Goal: Communication & Community: Answer question/provide support

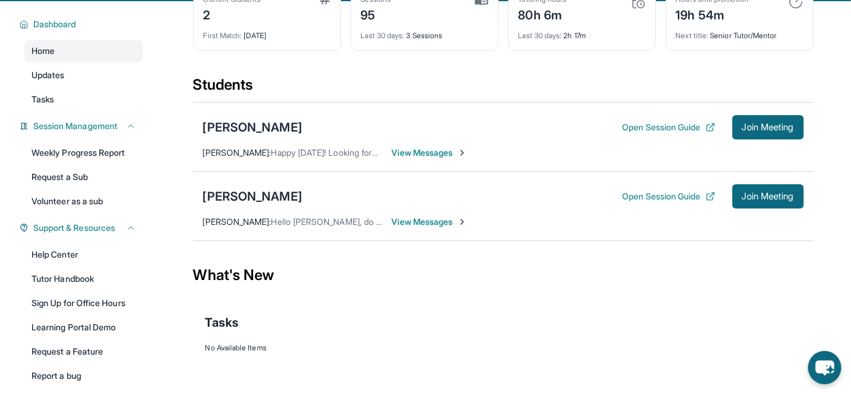
scroll to position [87, 0]
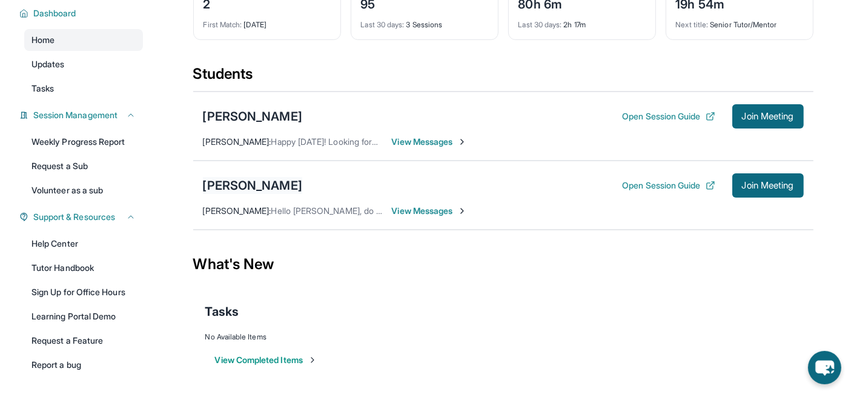
click at [256, 186] on div "[PERSON_NAME]" at bounding box center [252, 185] width 99 height 17
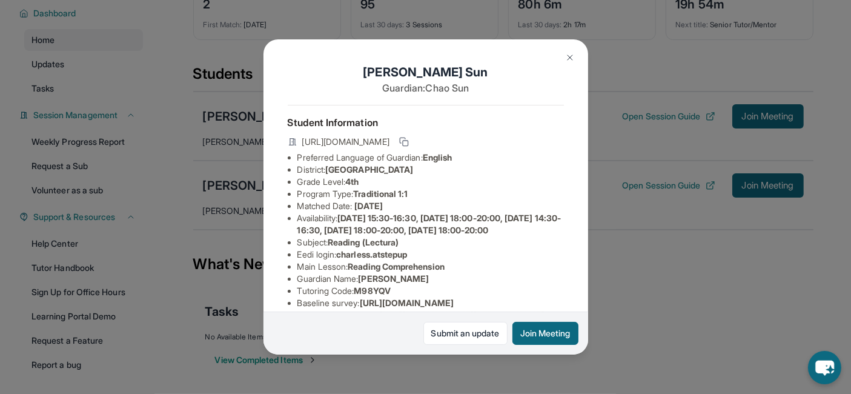
click at [566, 56] on img at bounding box center [570, 58] width 10 height 10
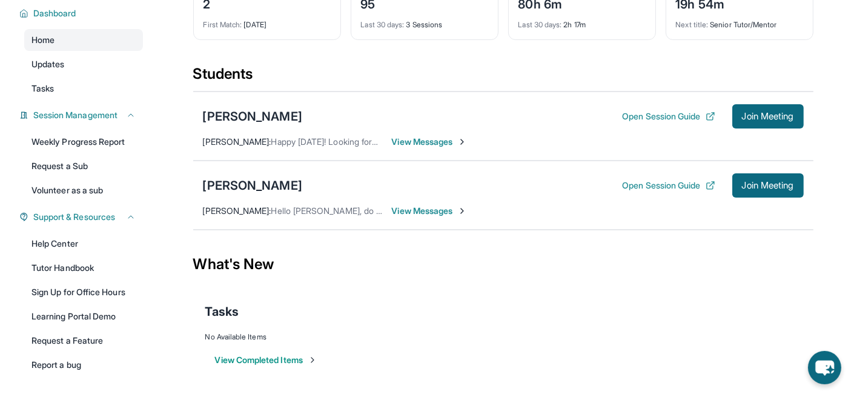
click at [443, 205] on span "View Messages" at bounding box center [430, 211] width 76 height 12
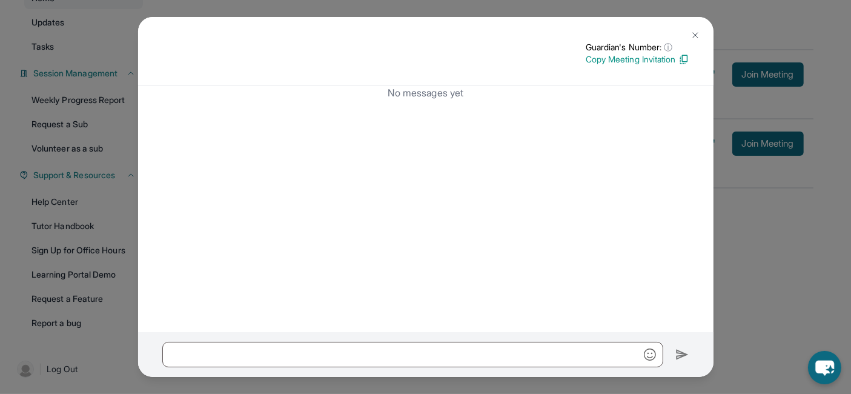
scroll to position [128, 0]
click at [699, 29] on button at bounding box center [695, 35] width 24 height 24
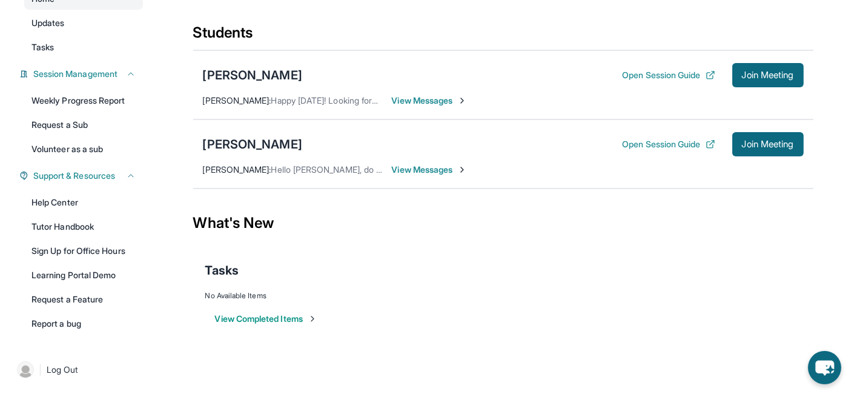
click at [452, 168] on span "View Messages" at bounding box center [430, 169] width 76 height 12
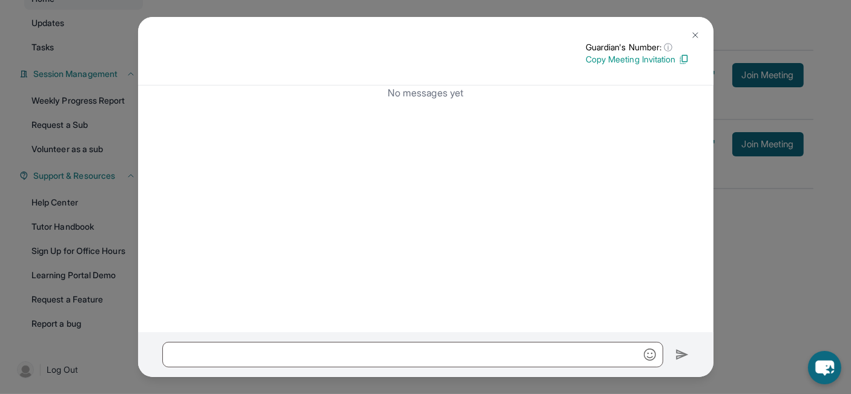
click at [684, 59] on img at bounding box center [683, 59] width 11 height 11
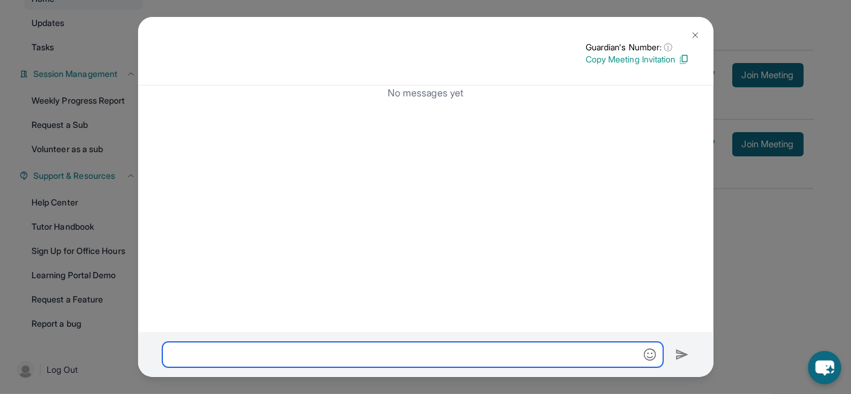
click at [469, 351] on input "text" at bounding box center [412, 353] width 501 height 25
type input "*"
drag, startPoint x: 468, startPoint y: 351, endPoint x: 447, endPoint y: 351, distance: 21.2
click at [447, 351] on input "**********" at bounding box center [412, 353] width 501 height 25
paste input "**********"
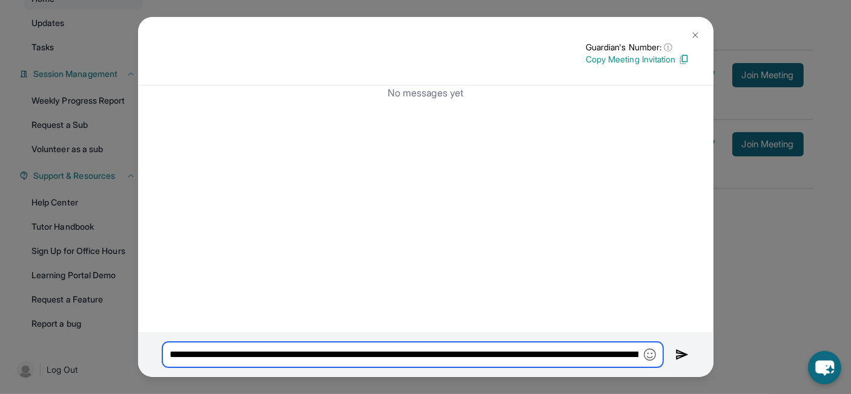
scroll to position [0, 142]
type input "**********"
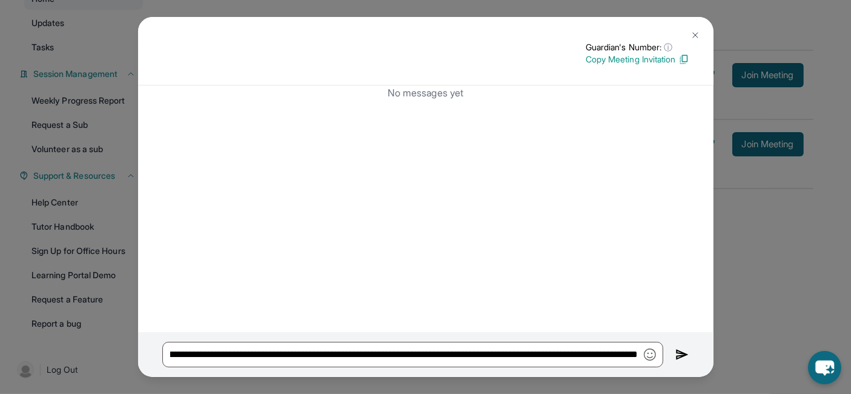
scroll to position [0, 0]
click at [698, 30] on img at bounding box center [695, 35] width 10 height 10
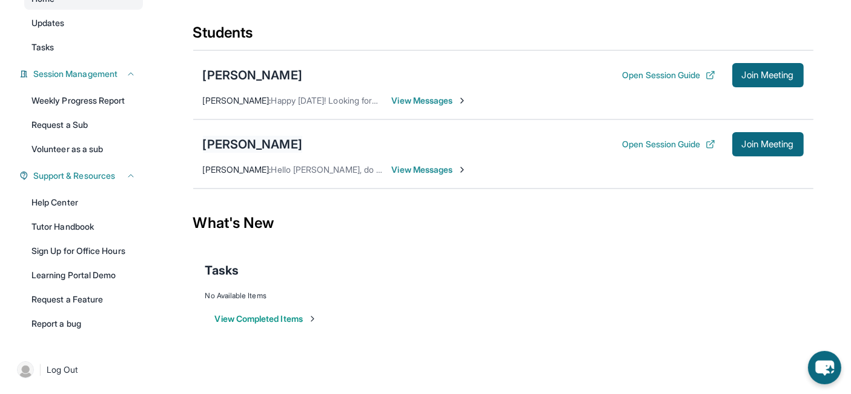
click at [255, 137] on div "[PERSON_NAME]" at bounding box center [252, 144] width 99 height 17
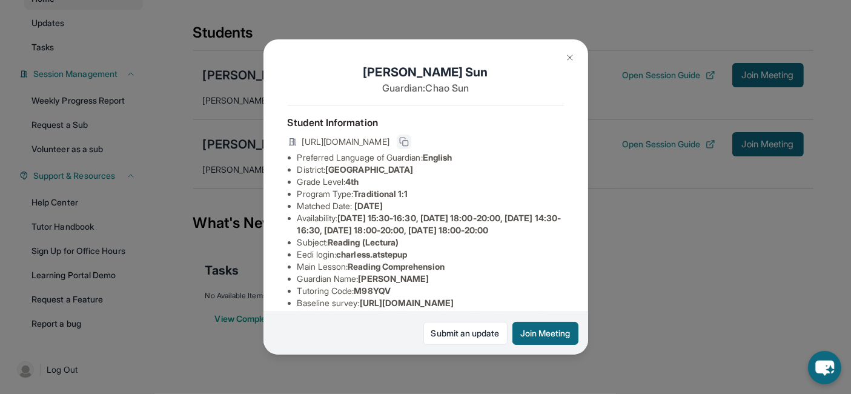
click at [408, 146] on rect at bounding box center [405, 142] width 5 height 5
click at [575, 53] on button at bounding box center [570, 57] width 24 height 24
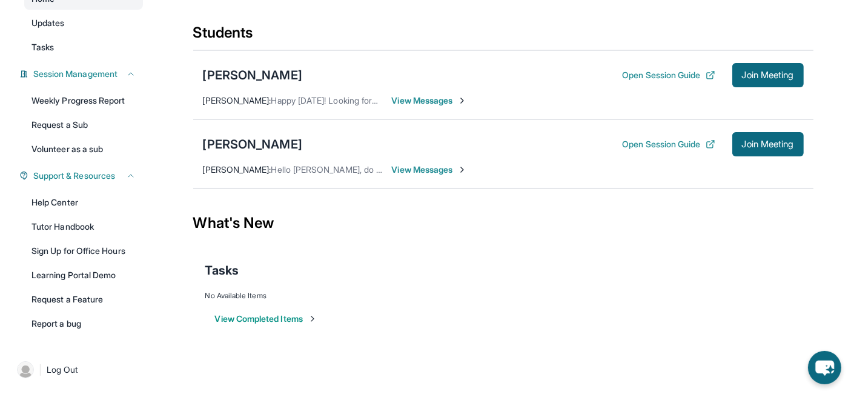
click at [441, 168] on span "View Messages" at bounding box center [430, 169] width 76 height 12
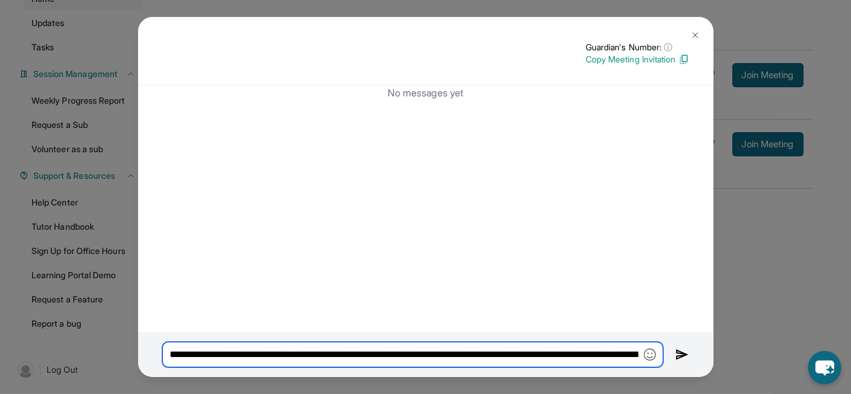
scroll to position [0, 142]
drag, startPoint x: 506, startPoint y: 355, endPoint x: 757, endPoint y: 357, distance: 251.2
click at [757, 357] on div "**********" at bounding box center [425, 197] width 851 height 394
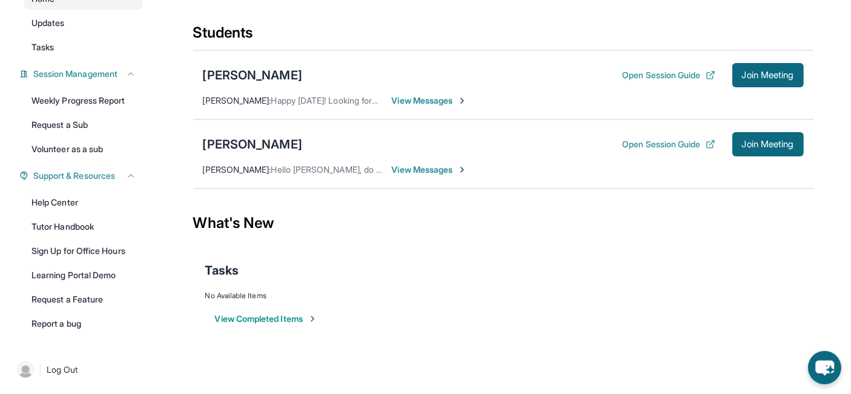
click at [427, 170] on span "View Messages" at bounding box center [430, 169] width 76 height 12
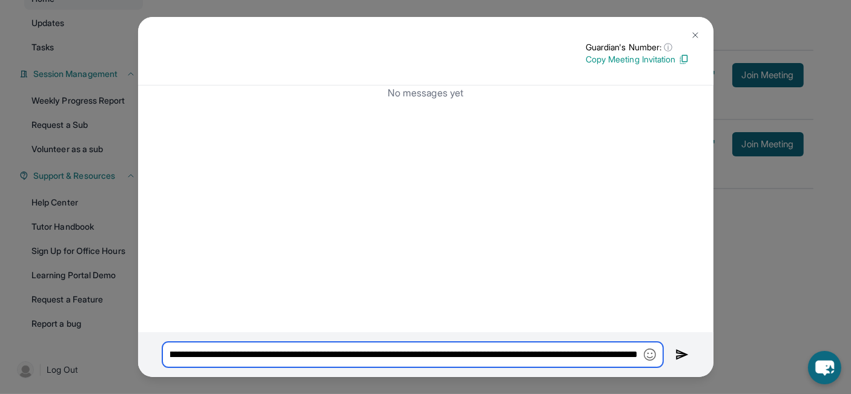
drag, startPoint x: 506, startPoint y: 355, endPoint x: 623, endPoint y: 361, distance: 117.0
click at [623, 361] on input "**********" at bounding box center [412, 353] width 501 height 25
type input "**********"
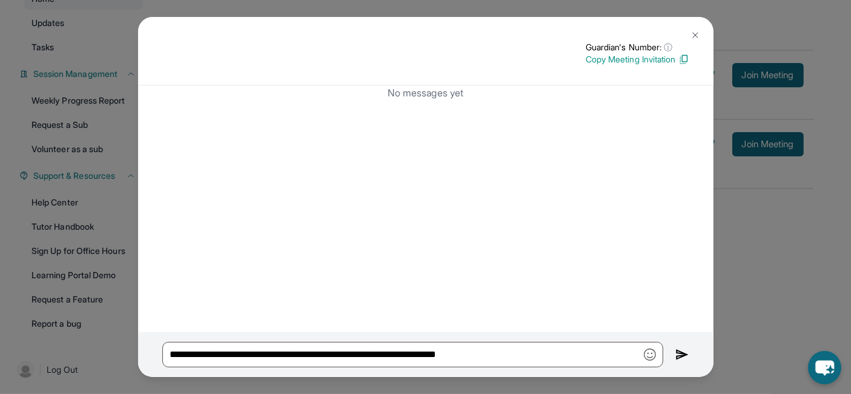
click at [693, 33] on img at bounding box center [695, 35] width 10 height 10
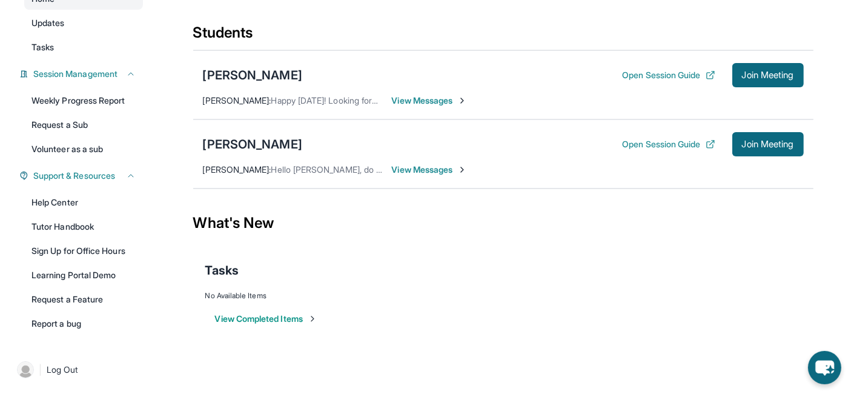
click at [440, 96] on span "View Messages" at bounding box center [430, 100] width 76 height 12
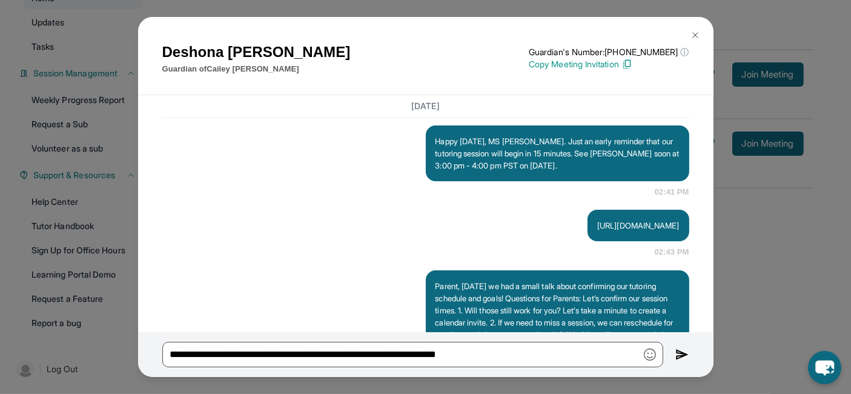
scroll to position [3068, 0]
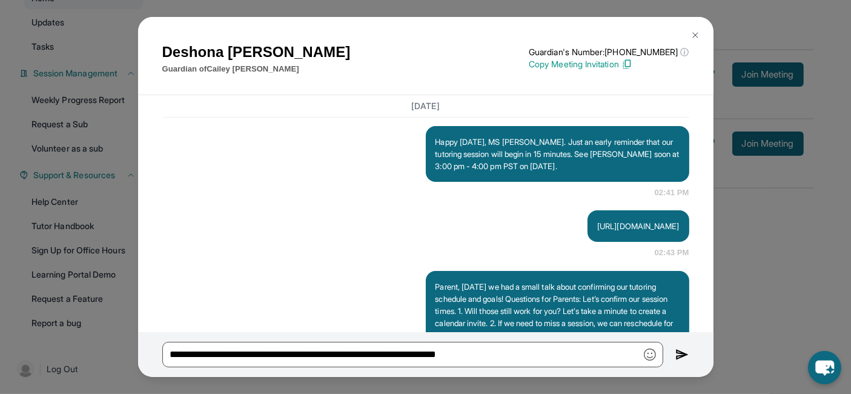
click at [645, 172] on p "Happy [DATE], MS [PERSON_NAME]. Just an early reminder that our tutoring sessio…" at bounding box center [557, 154] width 244 height 36
drag, startPoint x: 644, startPoint y: 268, endPoint x: 618, endPoint y: 279, distance: 29.0
click at [618, 172] on p "Happy [DATE], MS [PERSON_NAME]. Just an early reminder that our tutoring sessio…" at bounding box center [557, 154] width 244 height 36
copy p "at 3:00 pm - 4:00 pm PST on September 18th, 2025."
click at [694, 30] on img at bounding box center [695, 35] width 10 height 10
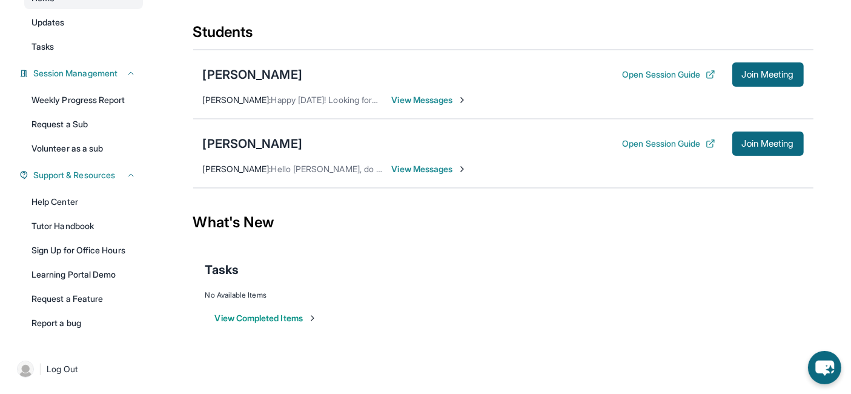
click at [432, 164] on span "View Messages" at bounding box center [430, 169] width 76 height 12
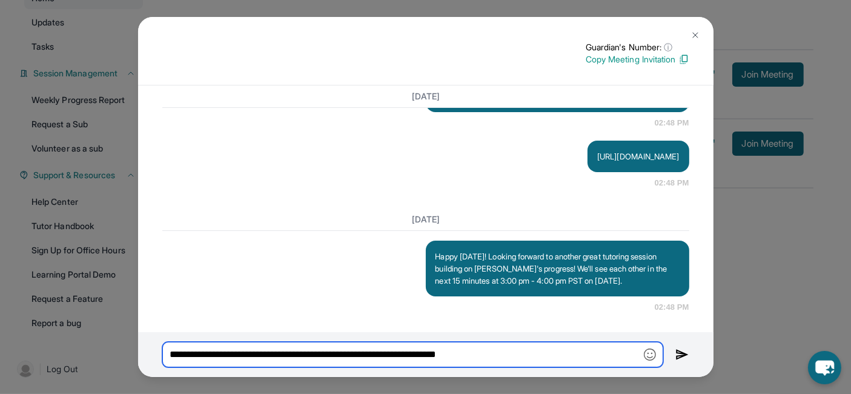
click at [526, 355] on input "**********" at bounding box center [412, 353] width 501 height 25
paste input "**********"
click at [415, 354] on input "**********" at bounding box center [412, 353] width 501 height 25
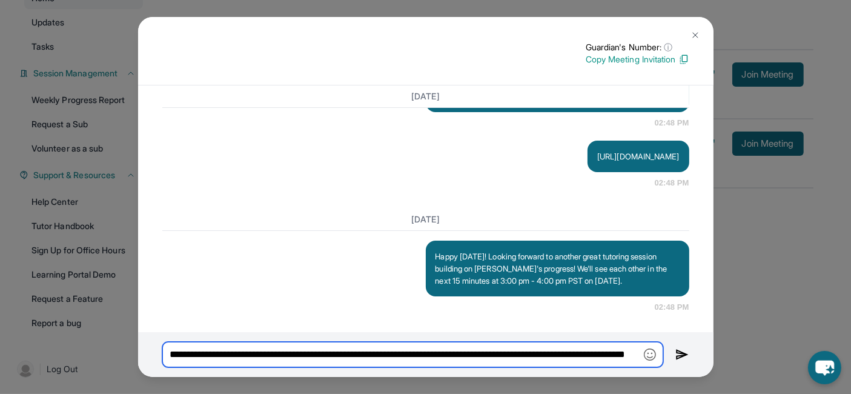
click at [496, 354] on input "**********" at bounding box center [412, 353] width 501 height 25
click at [596, 358] on input "**********" at bounding box center [412, 353] width 501 height 25
type input "**********"
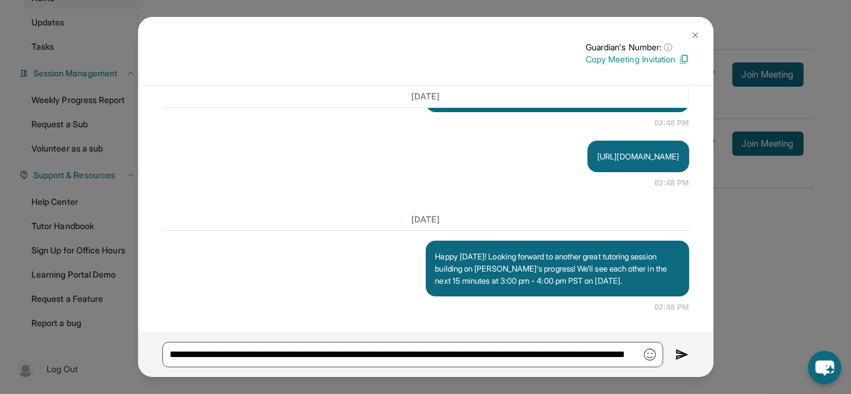
scroll to position [0, 0]
click at [675, 358] on img at bounding box center [682, 354] width 14 height 15
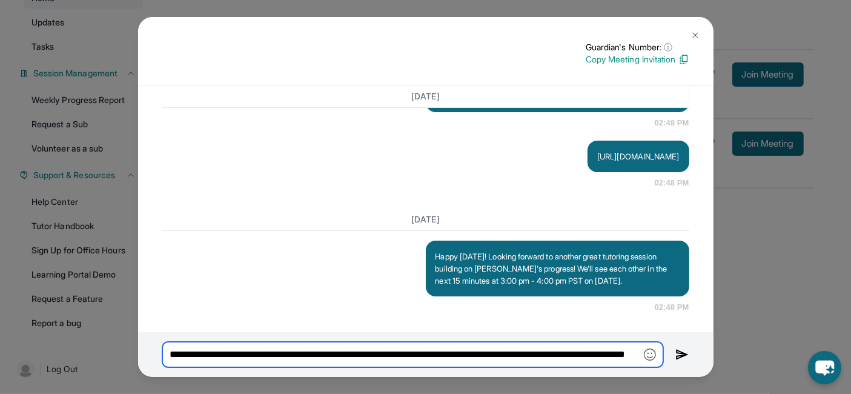
click at [553, 358] on input "**********" at bounding box center [412, 353] width 501 height 25
drag, startPoint x: 166, startPoint y: 355, endPoint x: 631, endPoint y: 367, distance: 465.1
click at [631, 367] on div "**********" at bounding box center [425, 354] width 575 height 44
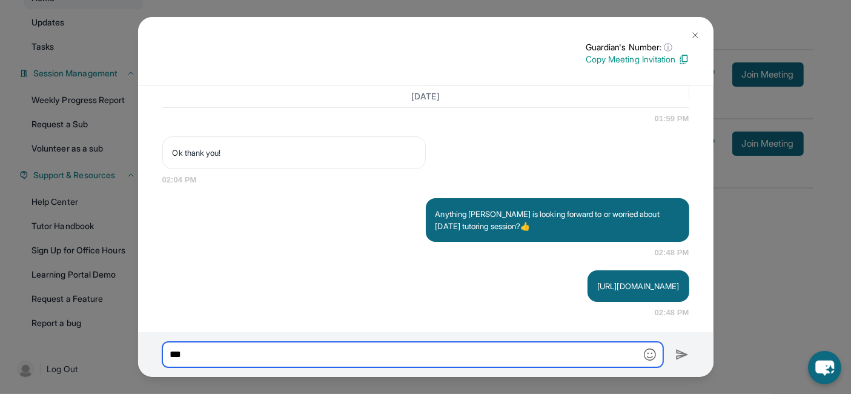
scroll to position [4447, 0]
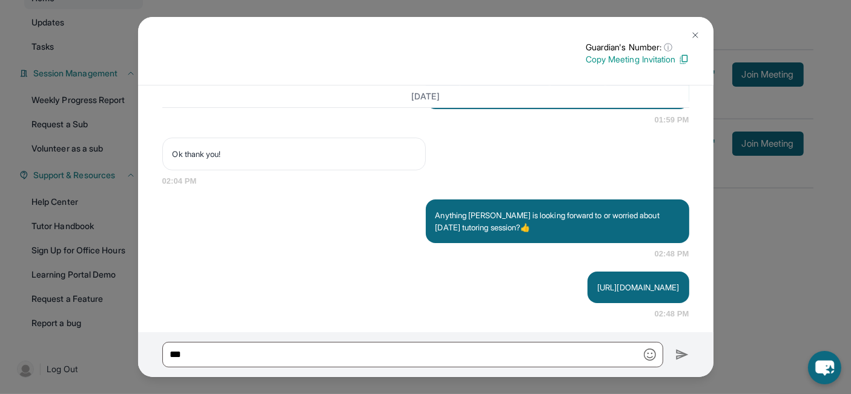
click at [696, 33] on img at bounding box center [695, 35] width 10 height 10
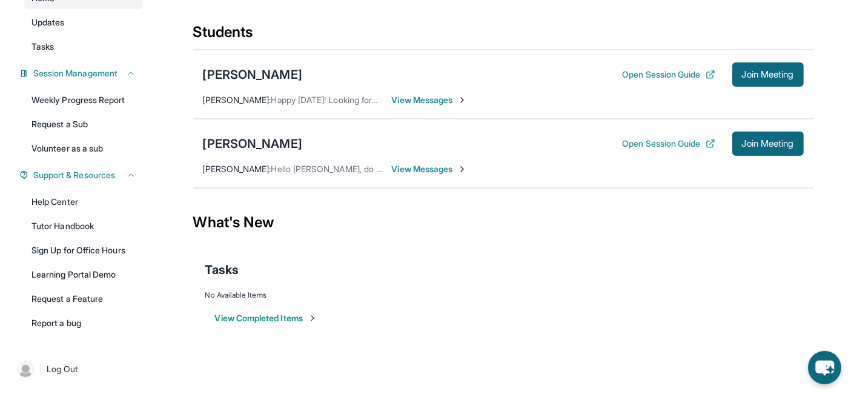
click at [595, 256] on div "Tasks" at bounding box center [503, 269] width 596 height 41
click at [435, 166] on span "View Messages" at bounding box center [430, 169] width 76 height 12
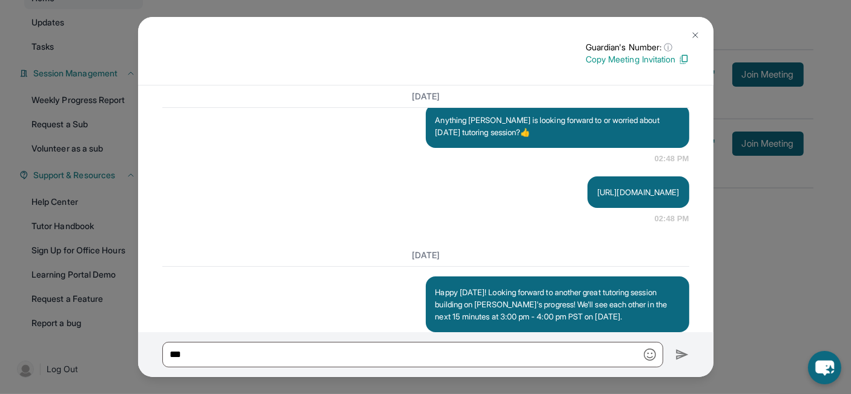
scroll to position [4748, 0]
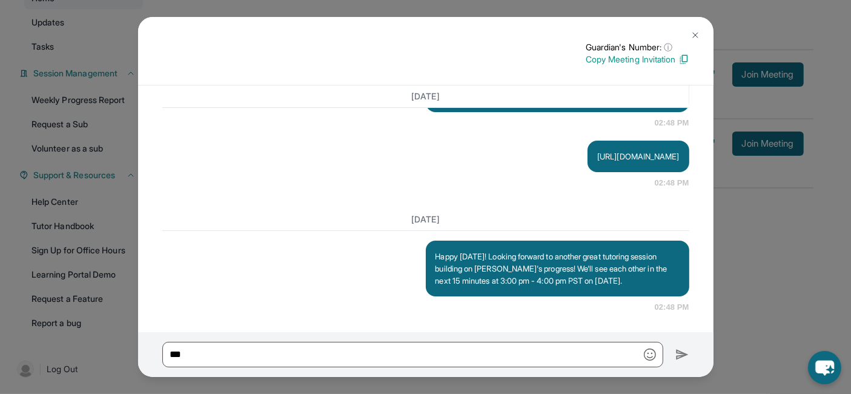
click at [691, 38] on img at bounding box center [695, 35] width 10 height 10
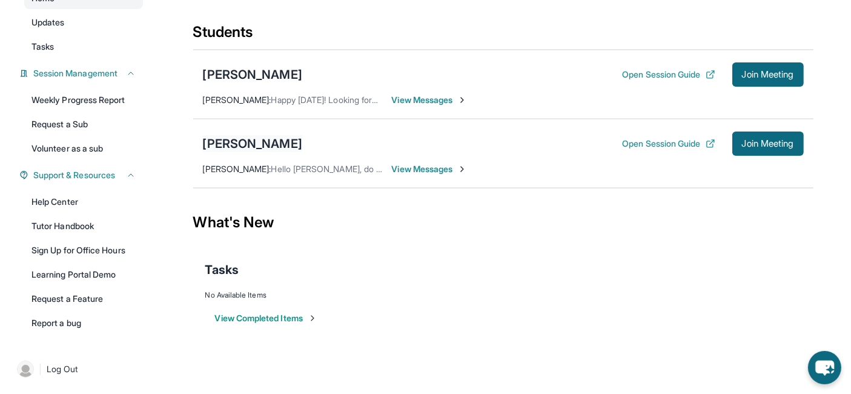
click at [251, 145] on div "[PERSON_NAME]" at bounding box center [252, 143] width 99 height 17
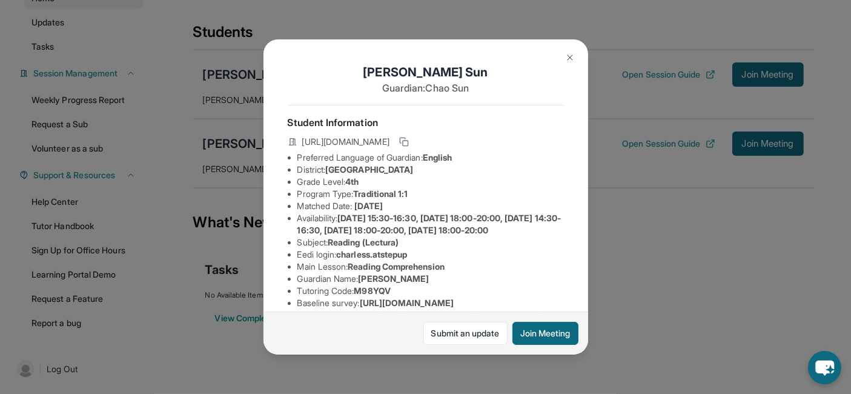
click at [569, 54] on img at bounding box center [570, 58] width 10 height 10
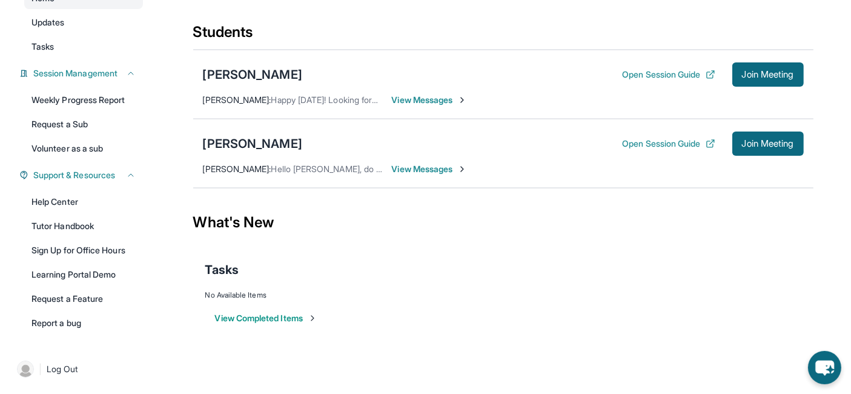
click at [450, 168] on span "View Messages" at bounding box center [430, 169] width 76 height 12
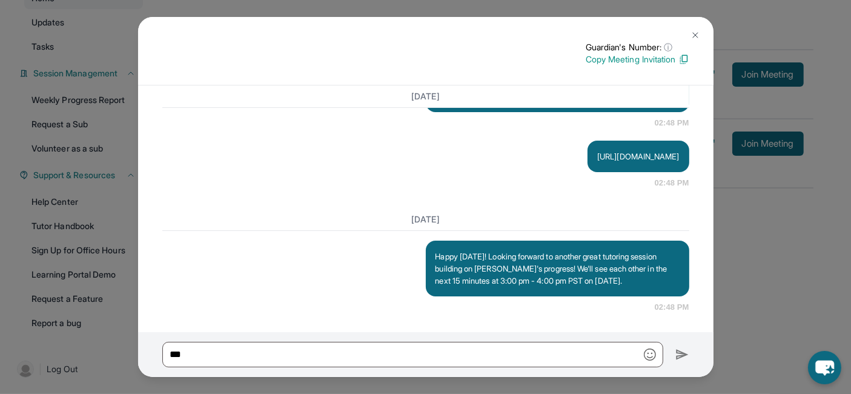
click at [695, 30] on img at bounding box center [695, 35] width 10 height 10
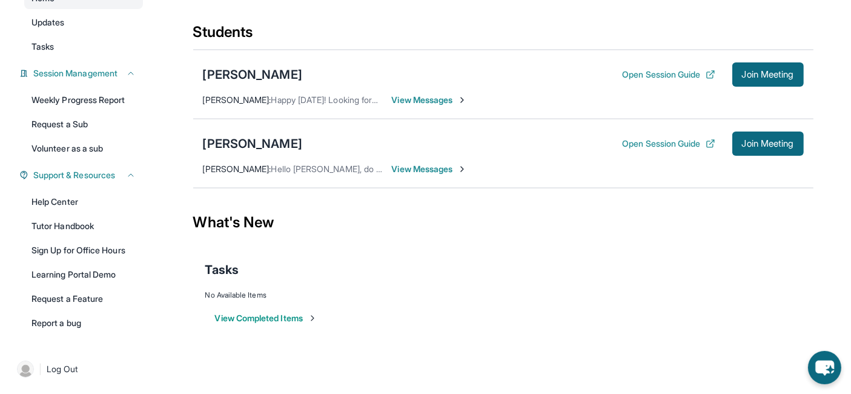
click at [454, 166] on span "View Messages" at bounding box center [430, 169] width 76 height 12
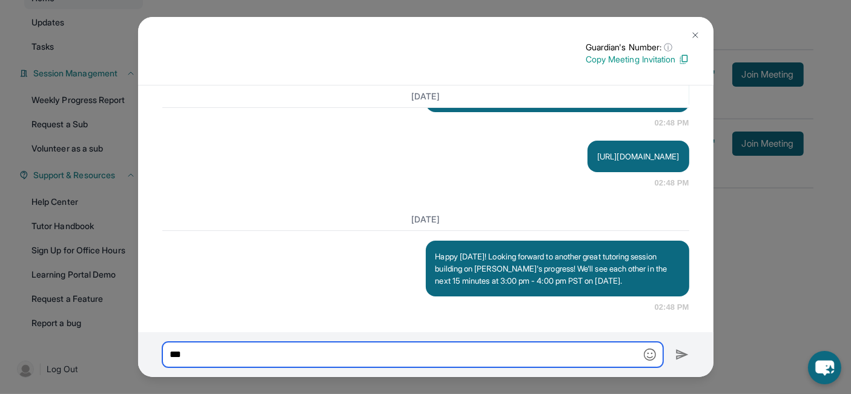
click at [528, 360] on input "text" at bounding box center [412, 353] width 501 height 25
paste input "**********"
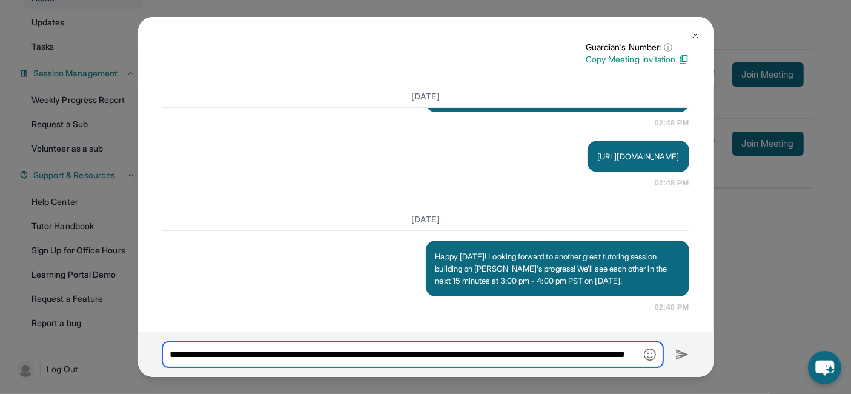
scroll to position [0, 122]
type input "**********"
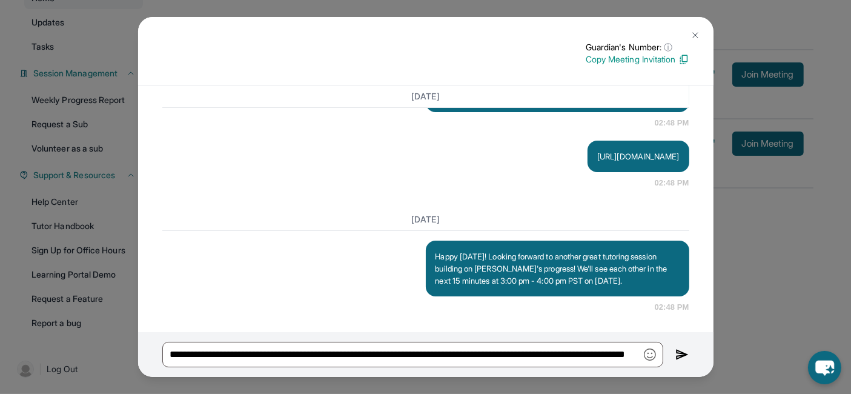
scroll to position [0, 0]
click at [681, 357] on img at bounding box center [682, 354] width 14 height 15
click at [679, 352] on img at bounding box center [682, 354] width 14 height 15
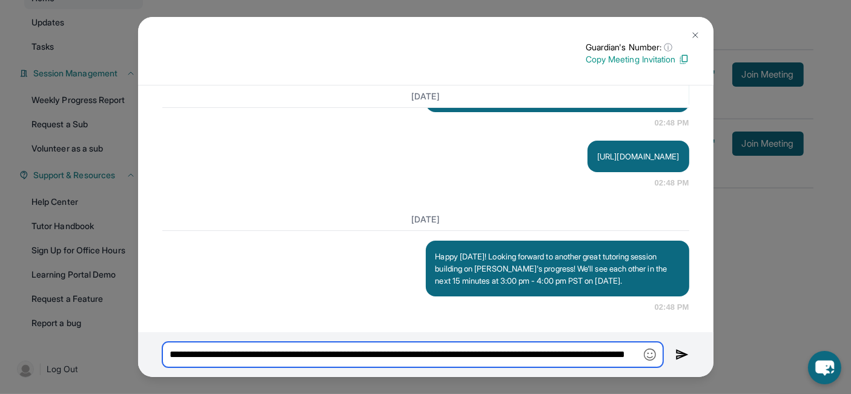
scroll to position [0, 122]
drag, startPoint x: 173, startPoint y: 355, endPoint x: 785, endPoint y: 360, distance: 612.1
click at [785, 360] on div "Guardian's Number: ⓘ This isn't the guardian's real number — it's a private for…" at bounding box center [425, 197] width 851 height 394
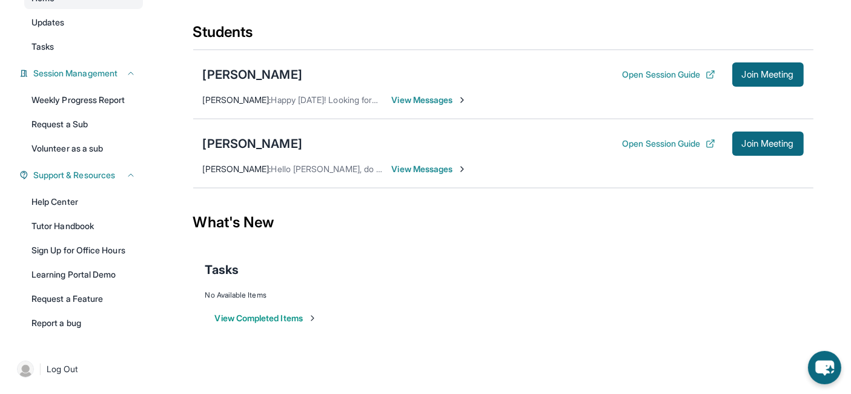
click at [440, 168] on span "View Messages" at bounding box center [430, 169] width 76 height 12
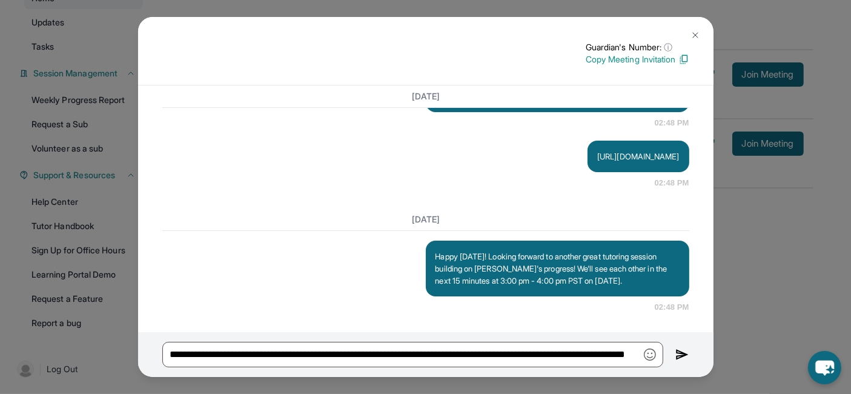
scroll to position [4748, 0]
click at [696, 36] on img at bounding box center [695, 35] width 10 height 10
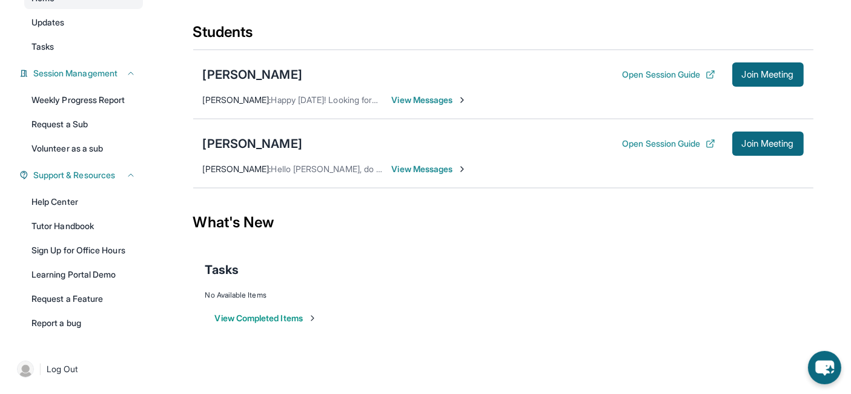
click at [441, 163] on span "View Messages" at bounding box center [430, 169] width 76 height 12
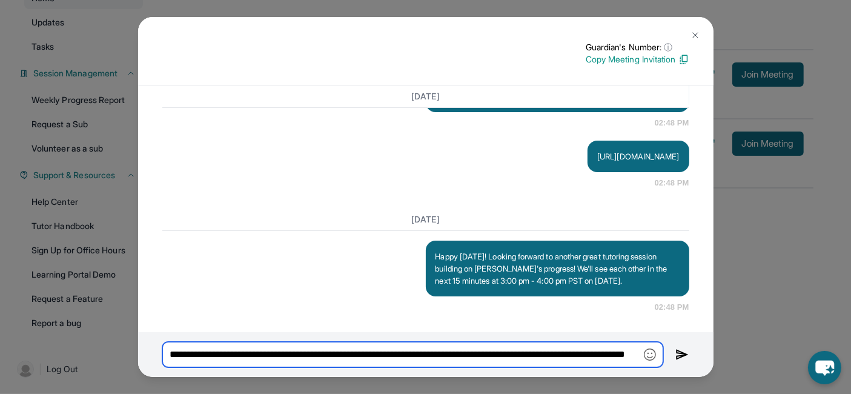
drag, startPoint x: 634, startPoint y: 353, endPoint x: 0, endPoint y: 340, distance: 634.0
click at [0, 340] on div "Guardian's Number: ⓘ This isn't the guardian's real number — it's a private for…" at bounding box center [425, 197] width 851 height 394
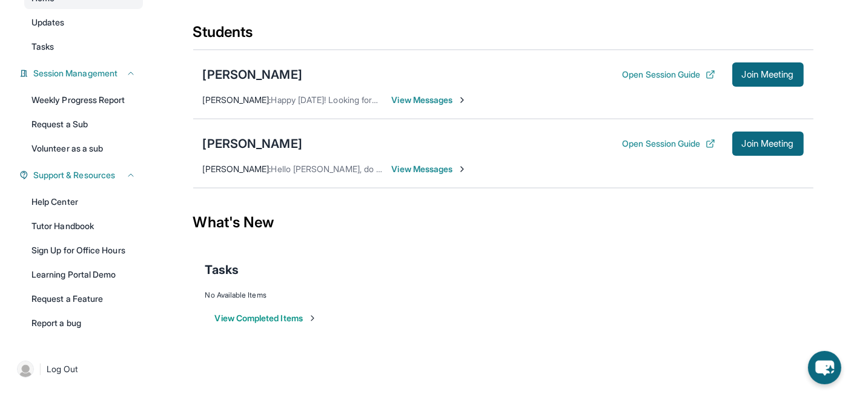
click at [415, 97] on span "View Messages" at bounding box center [430, 100] width 76 height 12
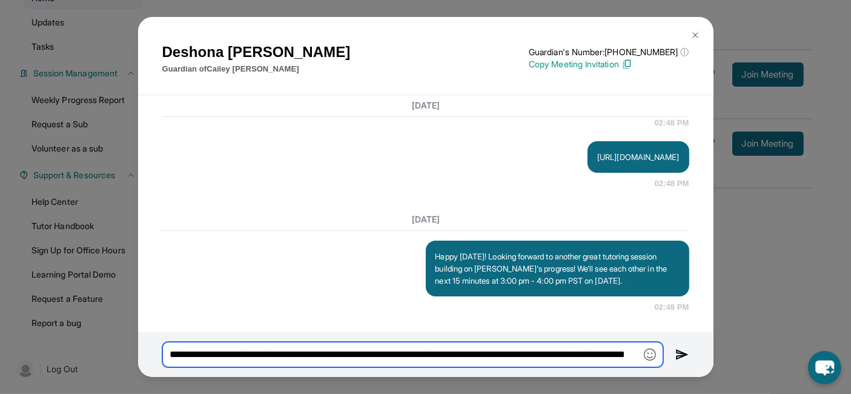
scroll to position [4852, 0]
drag, startPoint x: 322, startPoint y: 359, endPoint x: 719, endPoint y: 355, distance: 397.2
click at [719, 355] on div "Deshona Palacio Guardian of Cailey Palacio Guardian's Number: +17623394435 ⓘ Th…" at bounding box center [425, 197] width 851 height 394
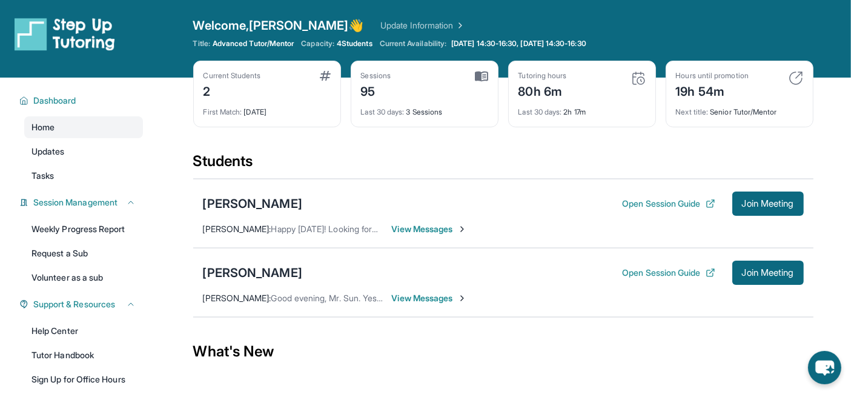
click at [406, 225] on span "View Messages" at bounding box center [430, 229] width 76 height 12
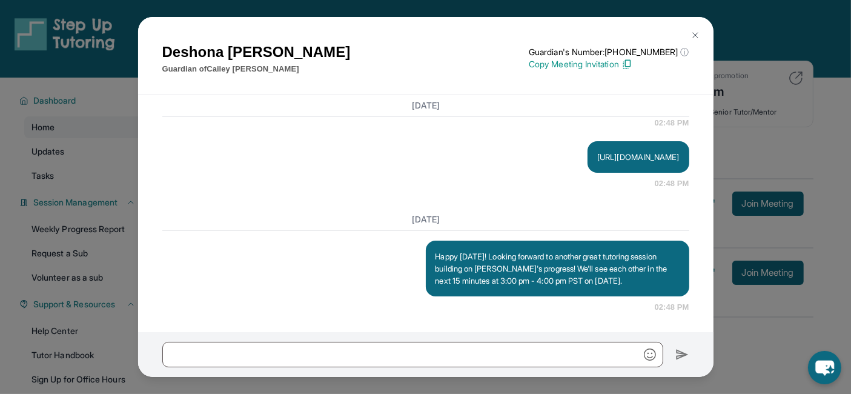
scroll to position [4852, 0]
click at [695, 27] on button at bounding box center [695, 35] width 24 height 24
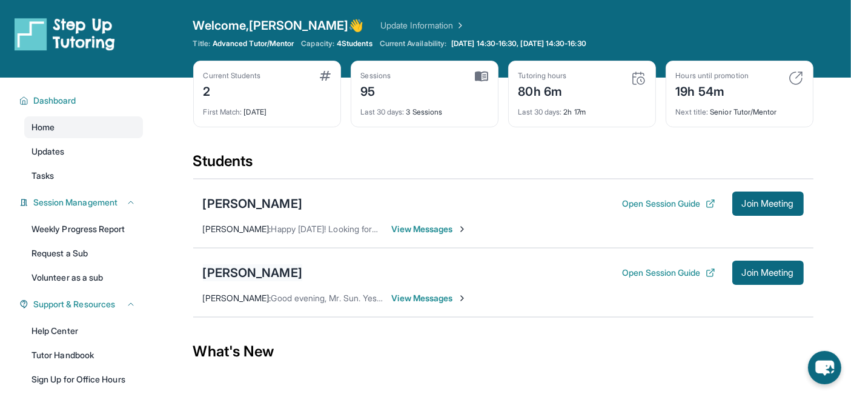
click at [242, 264] on div "[PERSON_NAME]" at bounding box center [252, 272] width 99 height 17
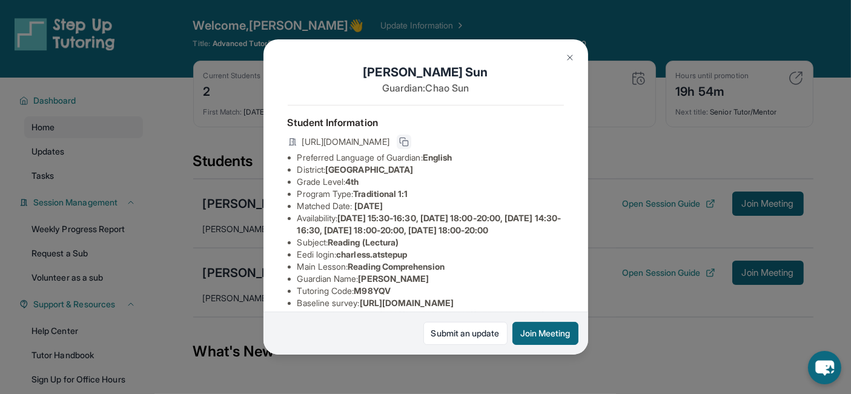
click at [409, 147] on icon at bounding box center [404, 142] width 10 height 10
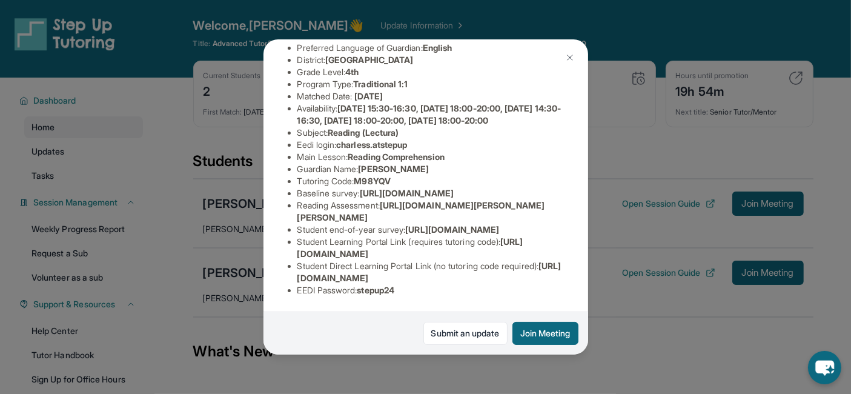
scroll to position [238, 0]
click at [570, 56] on img at bounding box center [570, 58] width 10 height 10
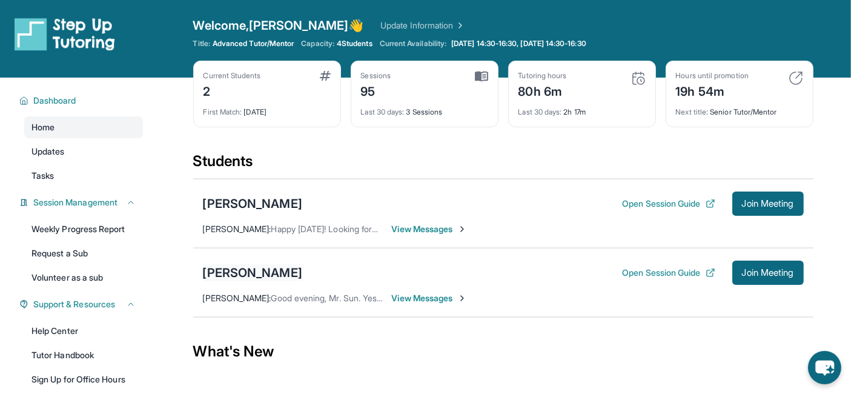
click at [249, 272] on div "[PERSON_NAME]" at bounding box center [252, 272] width 99 height 17
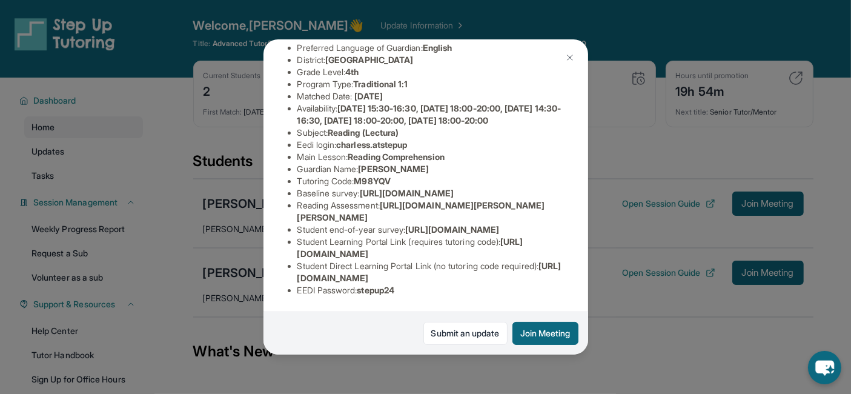
click at [572, 61] on img at bounding box center [570, 58] width 10 height 10
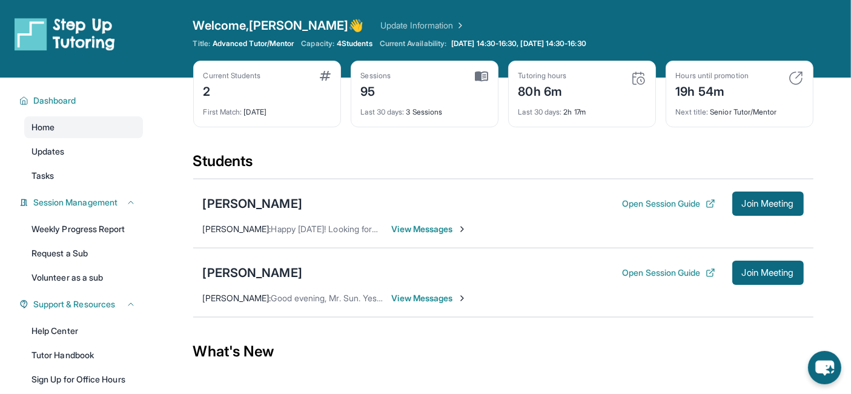
click at [440, 292] on span "View Messages" at bounding box center [430, 298] width 76 height 12
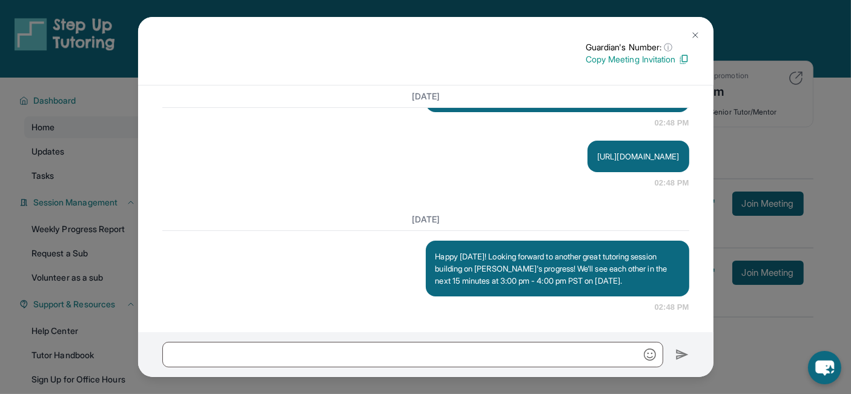
scroll to position [4748, 0]
click at [691, 36] on img at bounding box center [695, 35] width 10 height 10
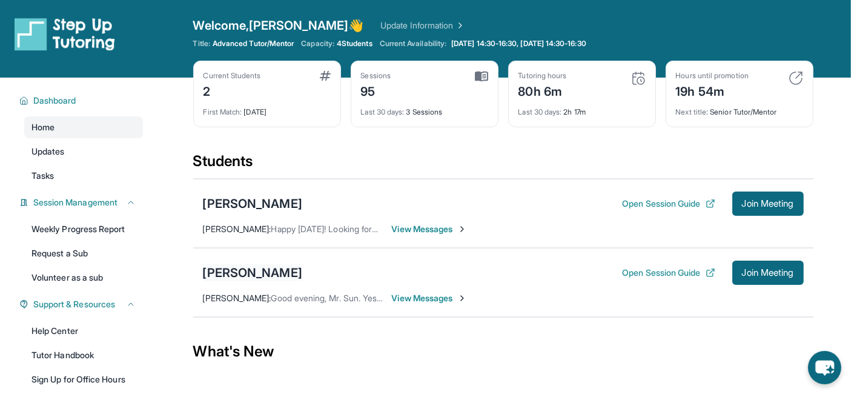
click at [246, 267] on div "[PERSON_NAME]" at bounding box center [252, 272] width 99 height 17
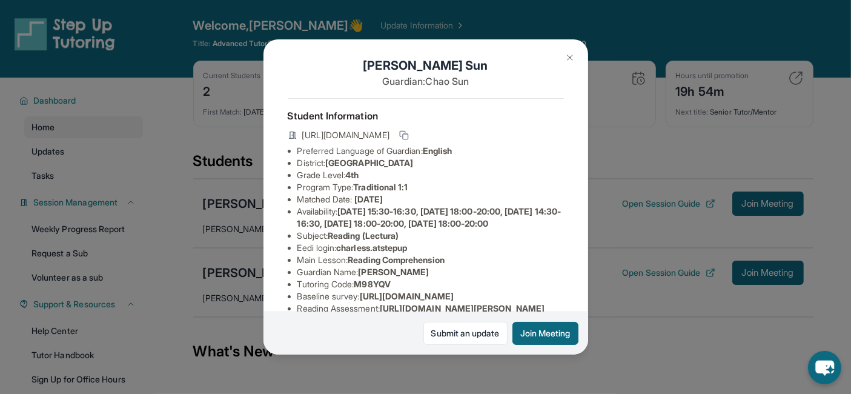
scroll to position [238, 0]
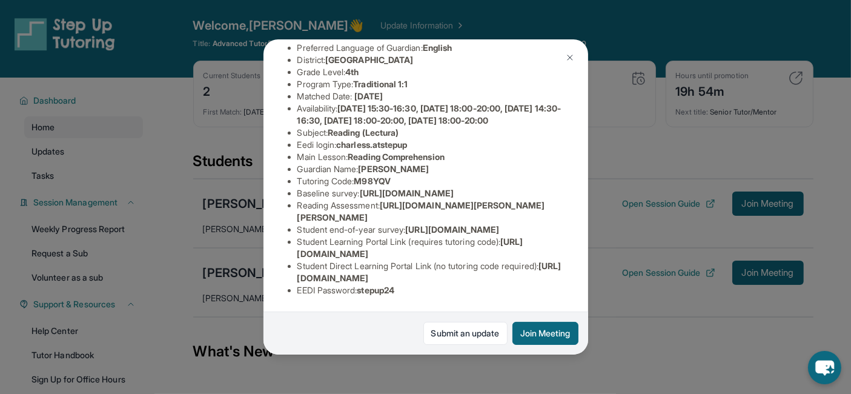
click at [573, 54] on img at bounding box center [570, 58] width 10 height 10
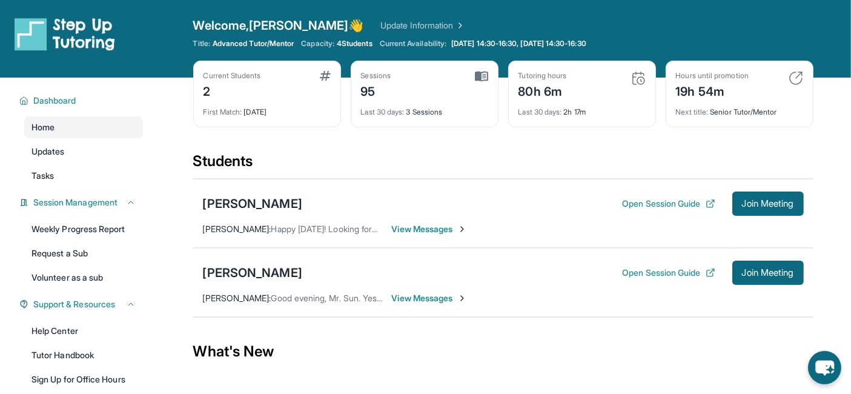
click at [436, 295] on span "View Messages" at bounding box center [430, 298] width 76 height 12
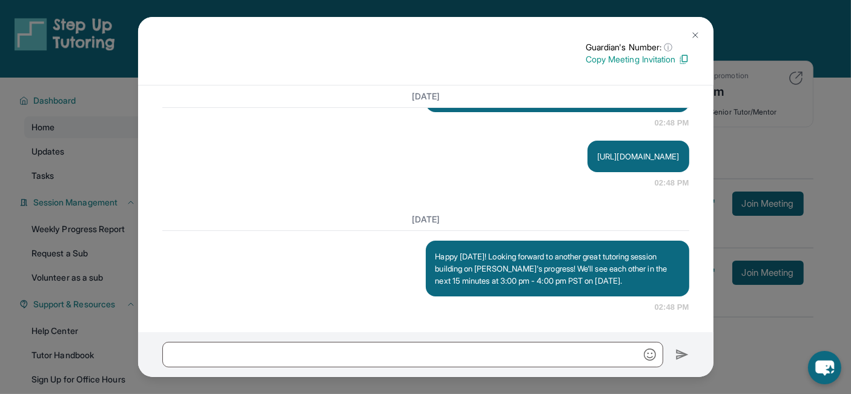
scroll to position [129, 0]
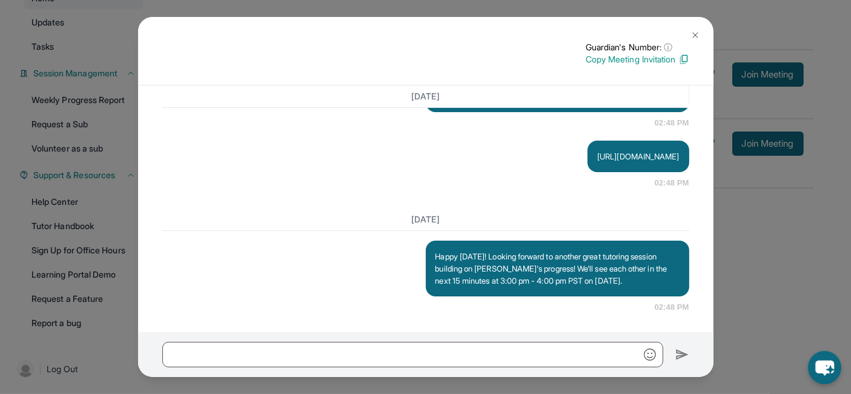
click at [685, 58] on img at bounding box center [683, 59] width 11 height 11
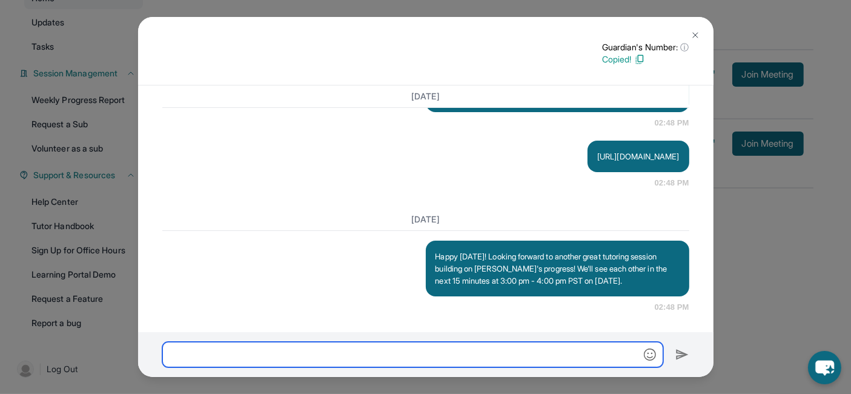
click at [435, 349] on input "text" at bounding box center [412, 353] width 501 height 25
paste input "**********"
type input "**********"
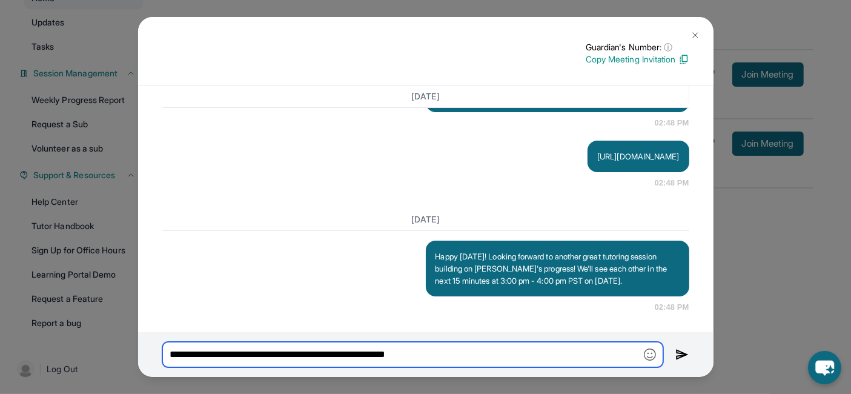
drag, startPoint x: 456, startPoint y: 354, endPoint x: 110, endPoint y: 364, distance: 345.8
click at [110, 364] on div "Guardian's Number: ⓘ This isn't the guardian's real number — it's a private for…" at bounding box center [425, 197] width 851 height 394
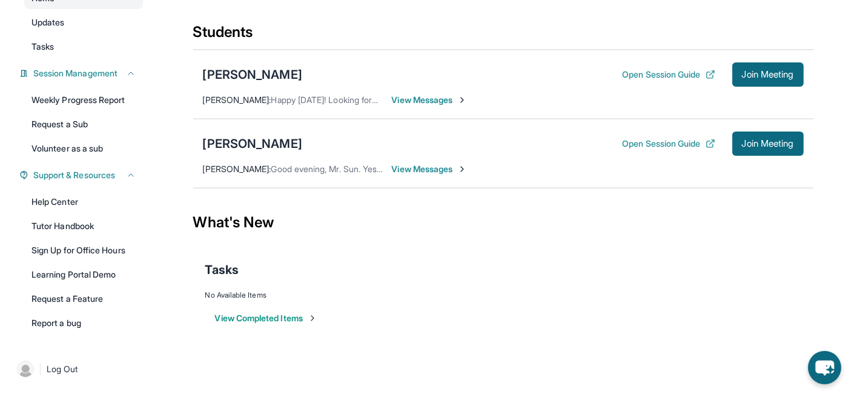
click at [426, 170] on span "View Messages" at bounding box center [430, 169] width 76 height 12
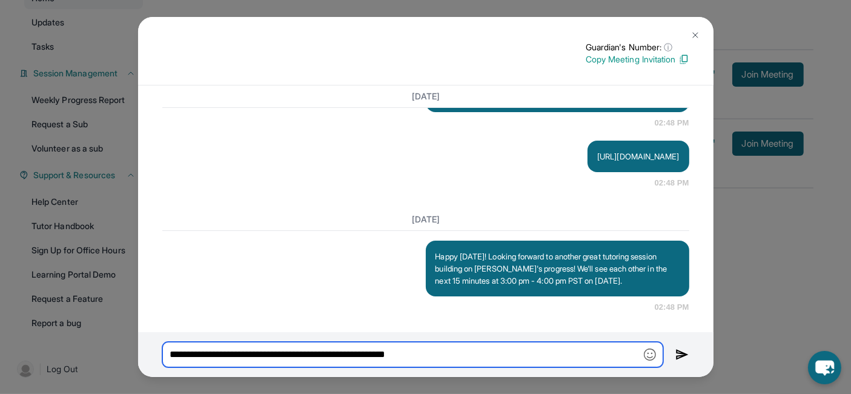
scroll to position [4748, 0]
click at [463, 355] on input "**********" at bounding box center [412, 353] width 501 height 25
type input "*"
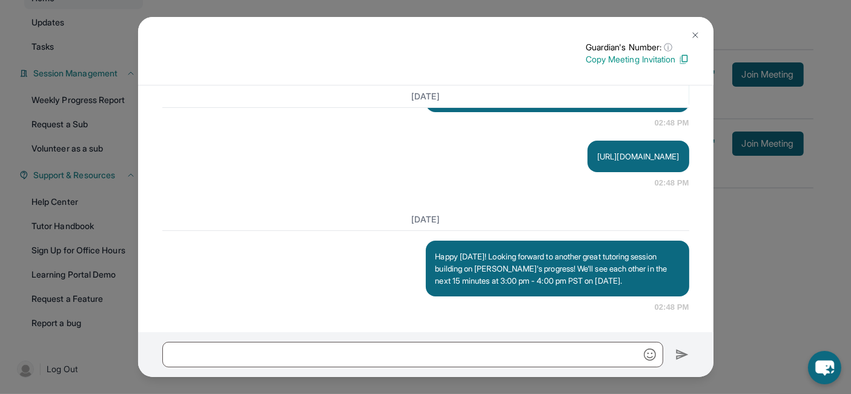
click at [695, 36] on img at bounding box center [695, 35] width 10 height 10
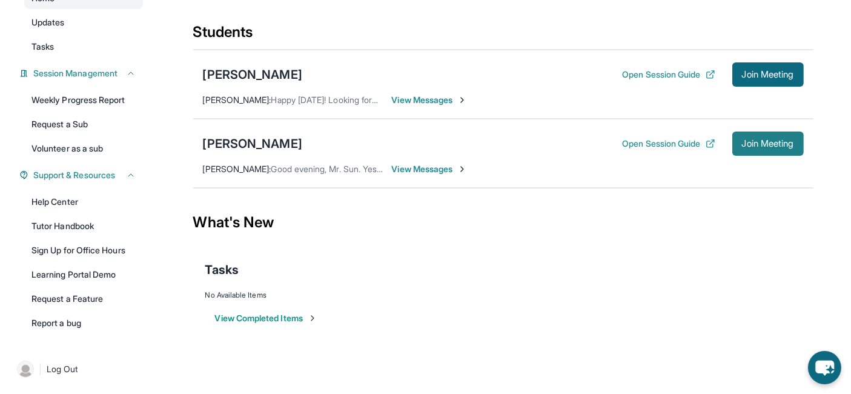
click at [751, 136] on button "Join Meeting" at bounding box center [767, 143] width 71 height 24
click at [247, 140] on div "[PERSON_NAME]" at bounding box center [252, 143] width 99 height 17
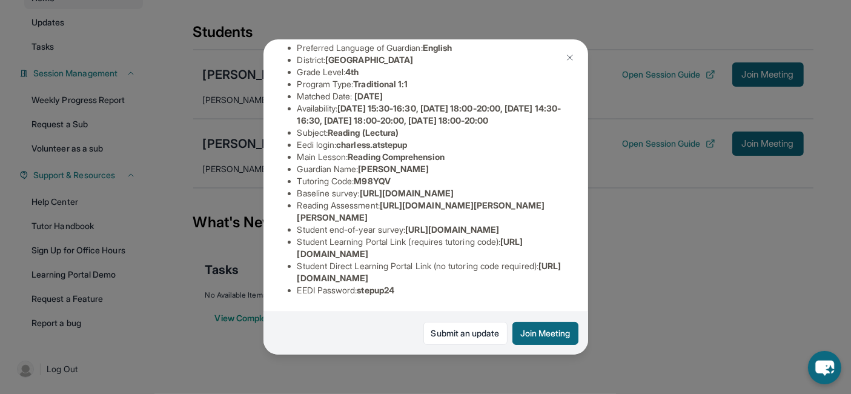
scroll to position [226, 0]
drag, startPoint x: 297, startPoint y: 97, endPoint x: 555, endPoint y: 170, distance: 267.8
click at [555, 170] on div "[PERSON_NAME] Guardian: [PERSON_NAME] Student Information [URL][DOMAIN_NAME] Pr…" at bounding box center [425, 196] width 324 height 315
copy ul "Baseline survey : [URL][DOMAIN_NAME] Reading Assessment : [URL][DOMAIN_NAME][PE…"
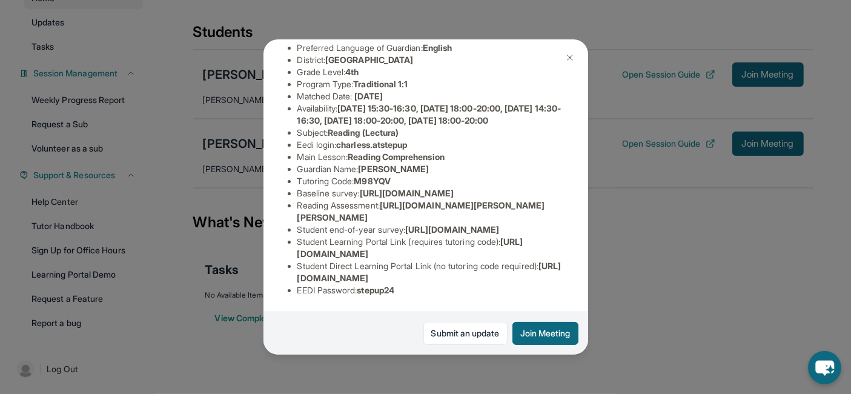
click at [570, 57] on img at bounding box center [570, 58] width 10 height 10
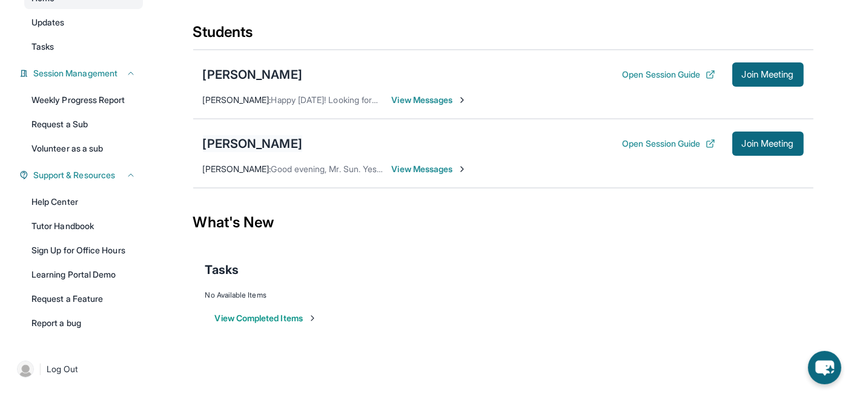
click at [250, 148] on div "[PERSON_NAME]" at bounding box center [252, 143] width 99 height 17
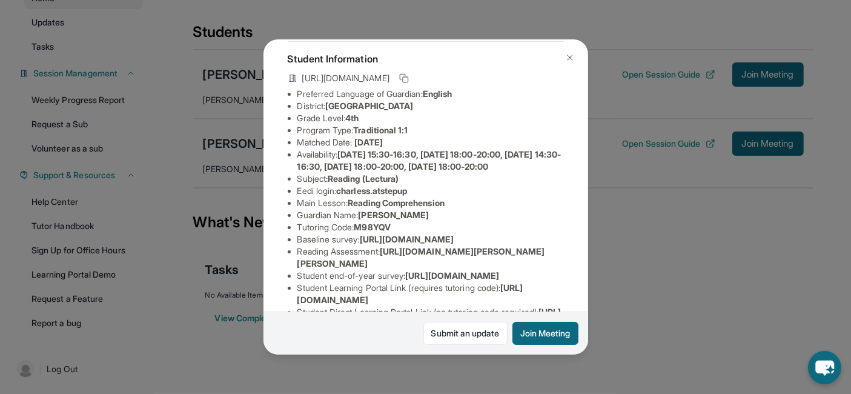
scroll to position [64, 0]
drag, startPoint x: 299, startPoint y: 212, endPoint x: 424, endPoint y: 209, distance: 124.8
click at [424, 196] on li "Eedi login : [PERSON_NAME].atstepup" at bounding box center [430, 190] width 266 height 12
copy li "Eedi login : [PERSON_NAME].atstepup"
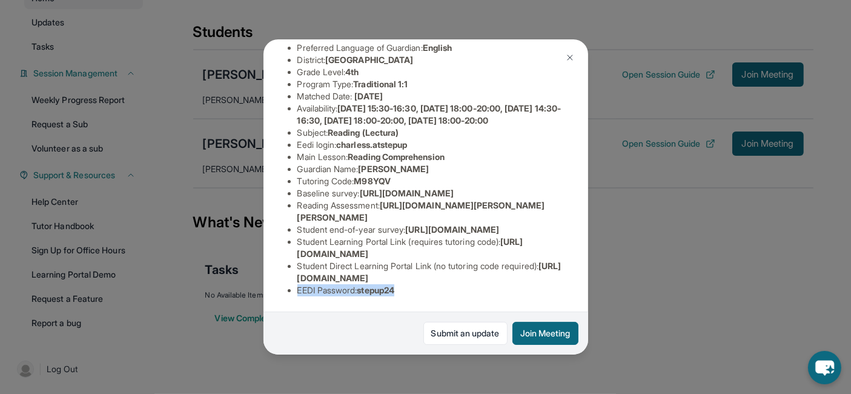
drag, startPoint x: 297, startPoint y: 277, endPoint x: 407, endPoint y: 288, distance: 111.3
click at [407, 288] on div "Student Information [URL][DOMAIN_NAME] Preferred Language of Guardian: English …" at bounding box center [426, 150] width 276 height 311
copy li "EEDI Password : stepup24"
click at [448, 291] on div "Student Information [URL][DOMAIN_NAME] Preferred Language of Guardian: English …" at bounding box center [426, 150] width 276 height 311
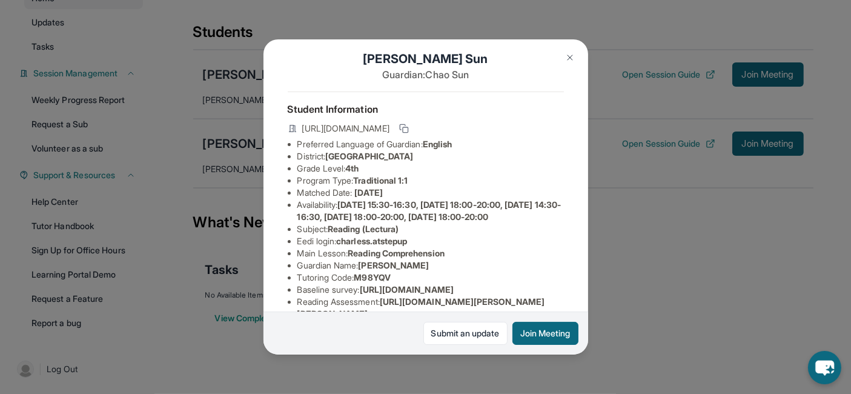
scroll to position [0, 0]
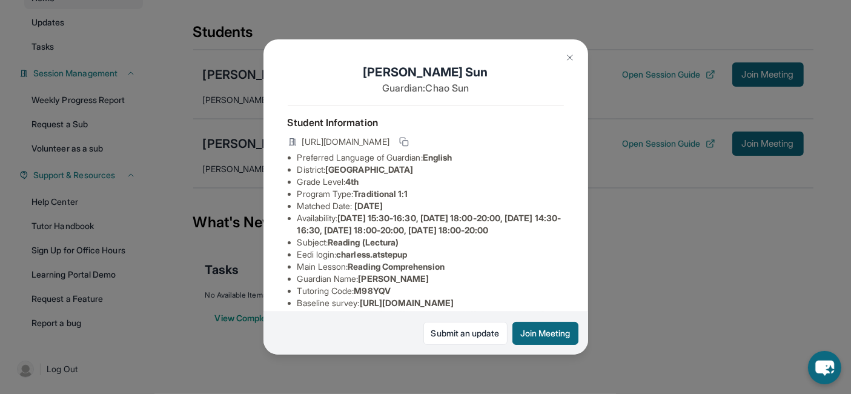
click at [572, 53] on img at bounding box center [570, 58] width 10 height 10
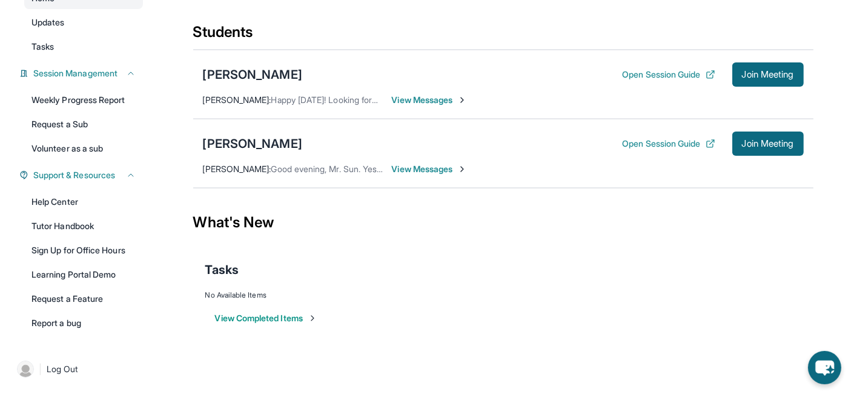
click at [413, 165] on span "View Messages" at bounding box center [430, 169] width 76 height 12
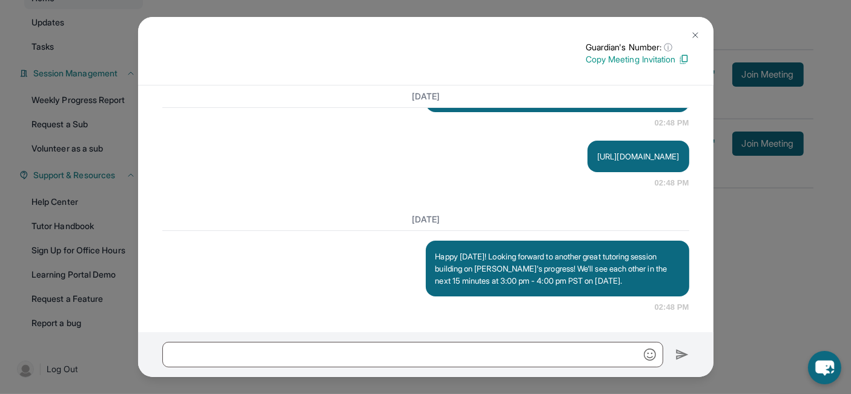
scroll to position [4748, 0]
click at [694, 33] on img at bounding box center [695, 35] width 10 height 10
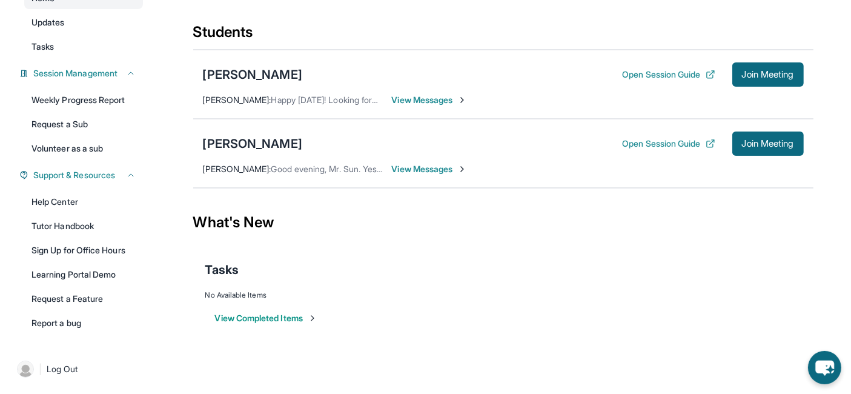
scroll to position [127, 0]
